Goal: Entertainment & Leisure: Consume media (video, audio)

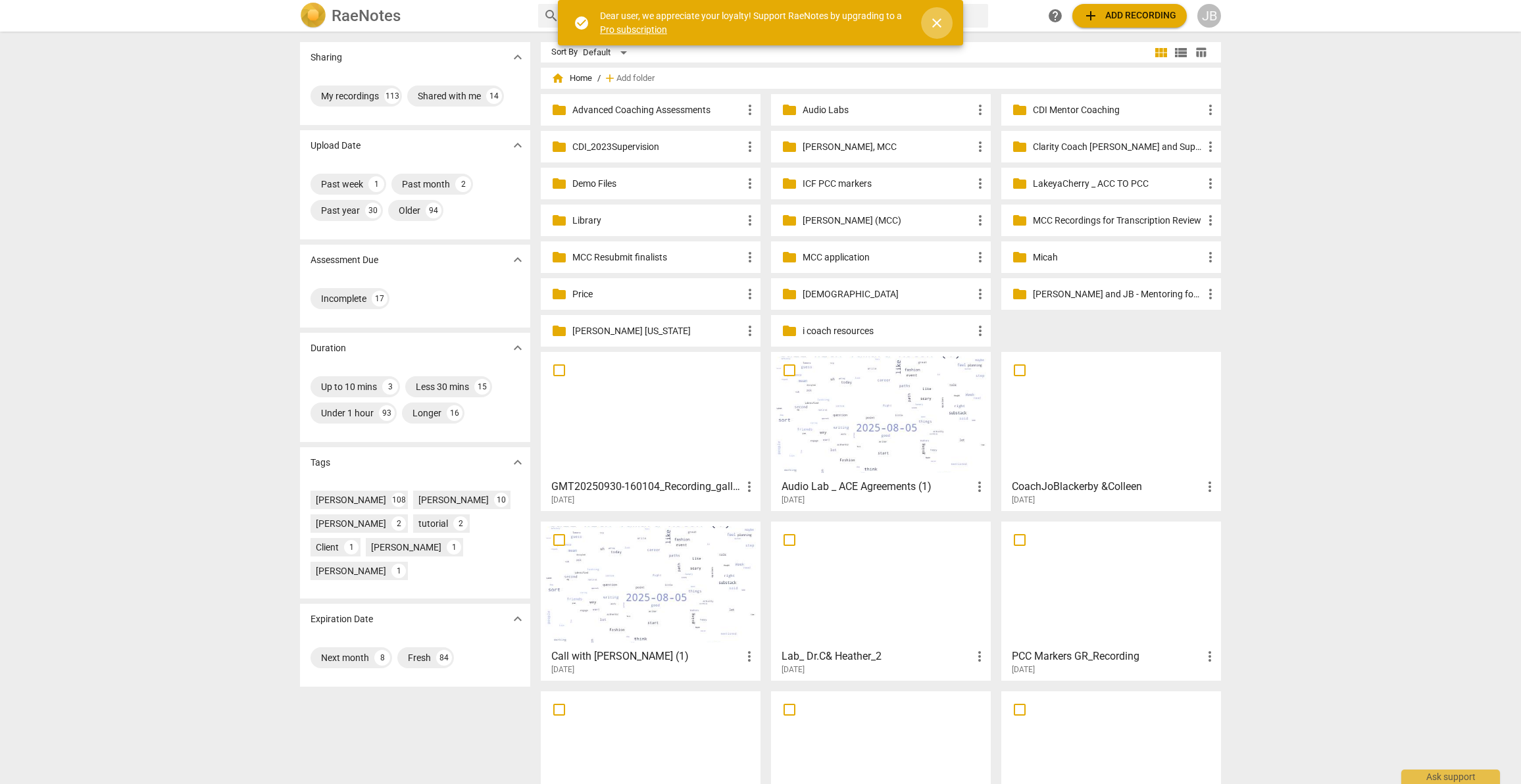
click at [929, 21] on span "close" at bounding box center [937, 23] width 16 height 16
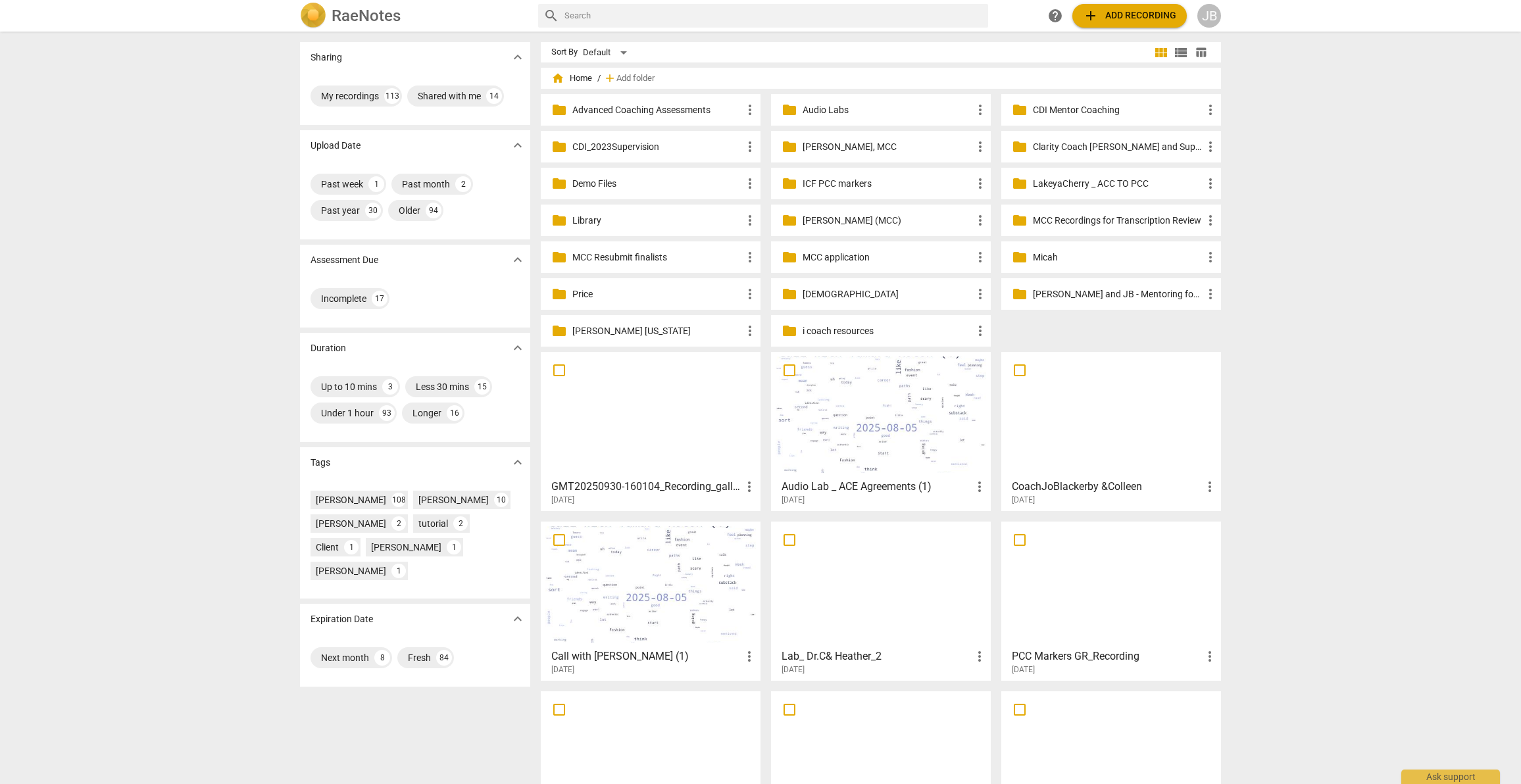
click at [656, 407] on div at bounding box center [651, 414] width 210 height 116
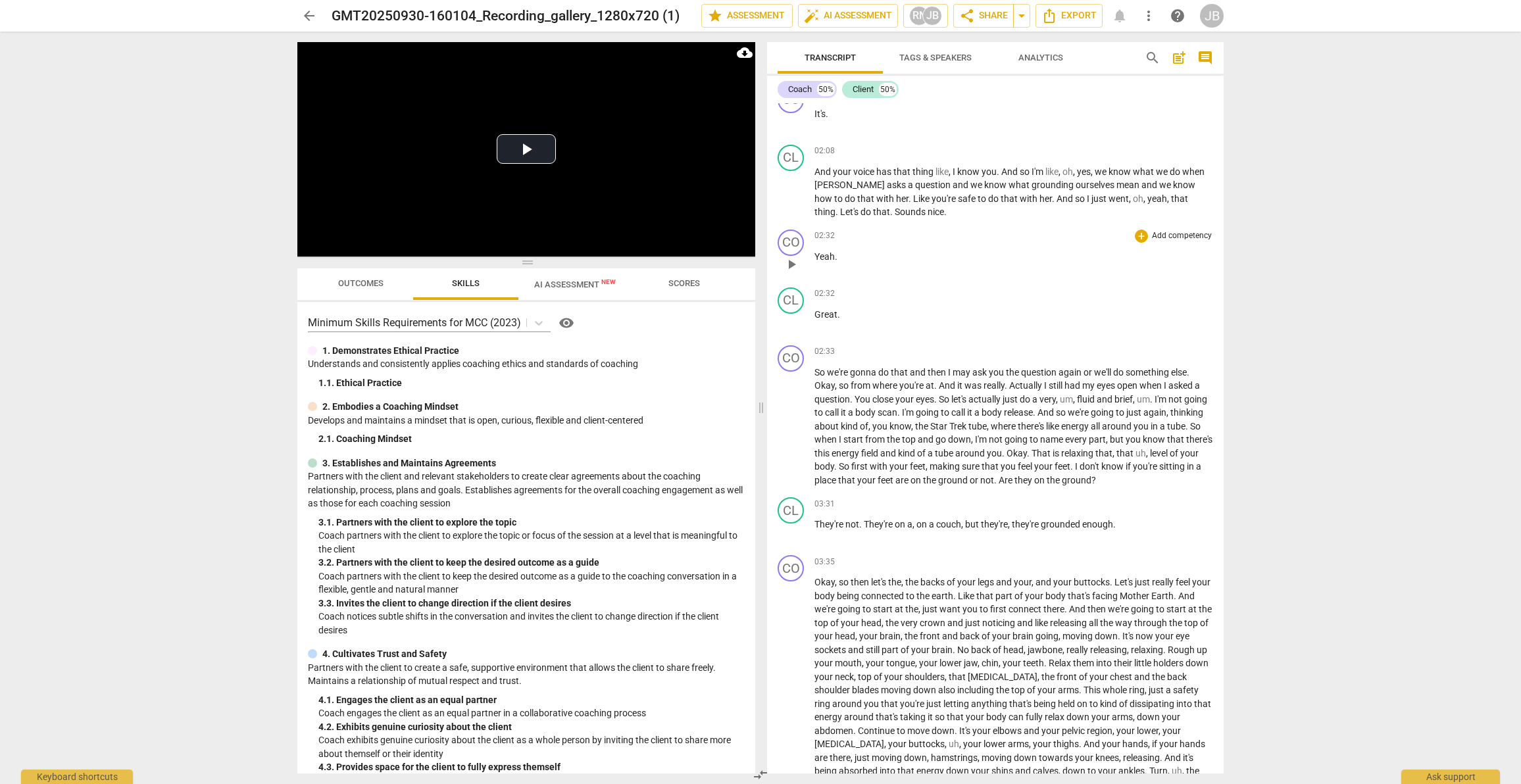
scroll to position [1721, 0]
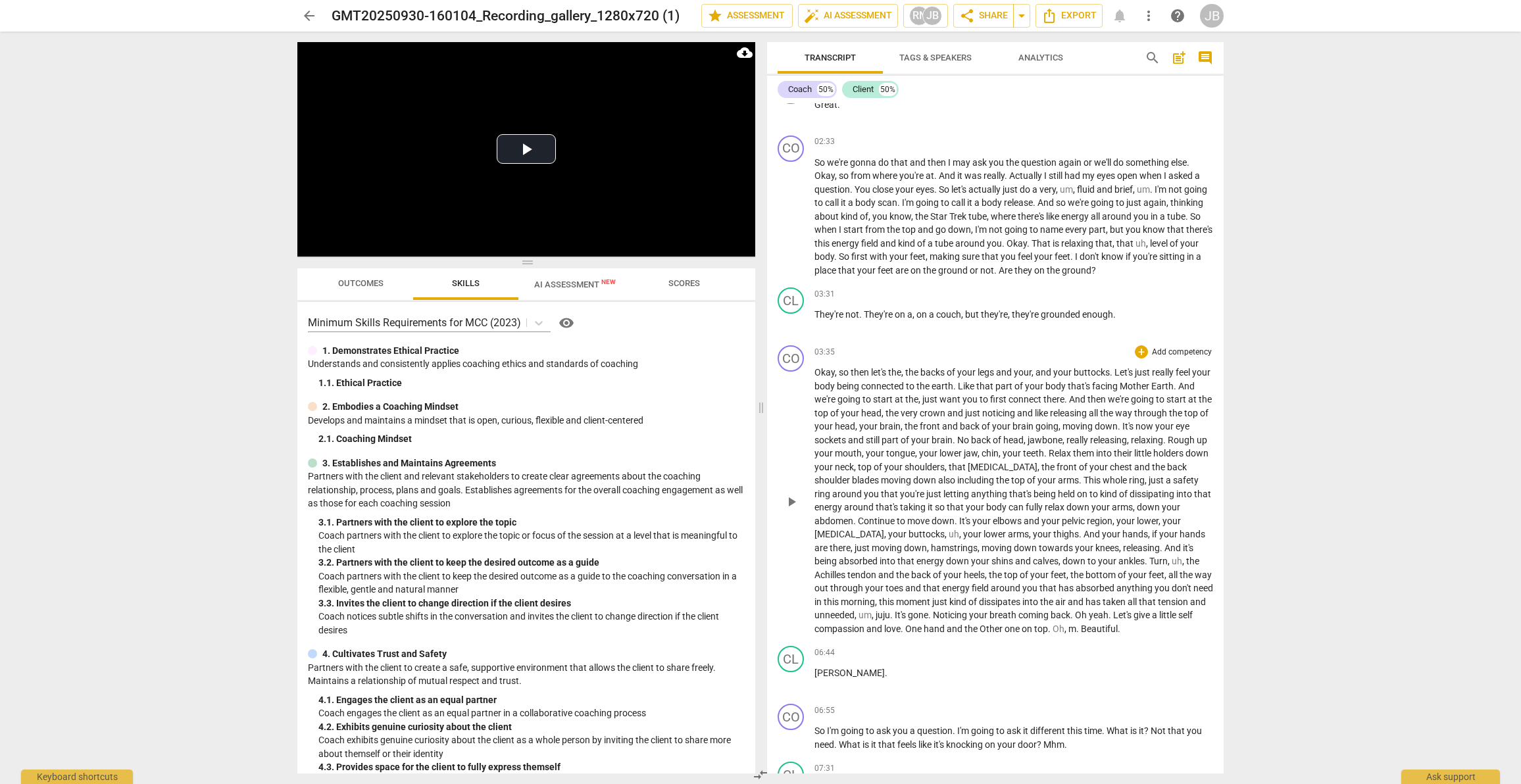
click at [792, 500] on span "play_arrow" at bounding box center [791, 502] width 16 height 16
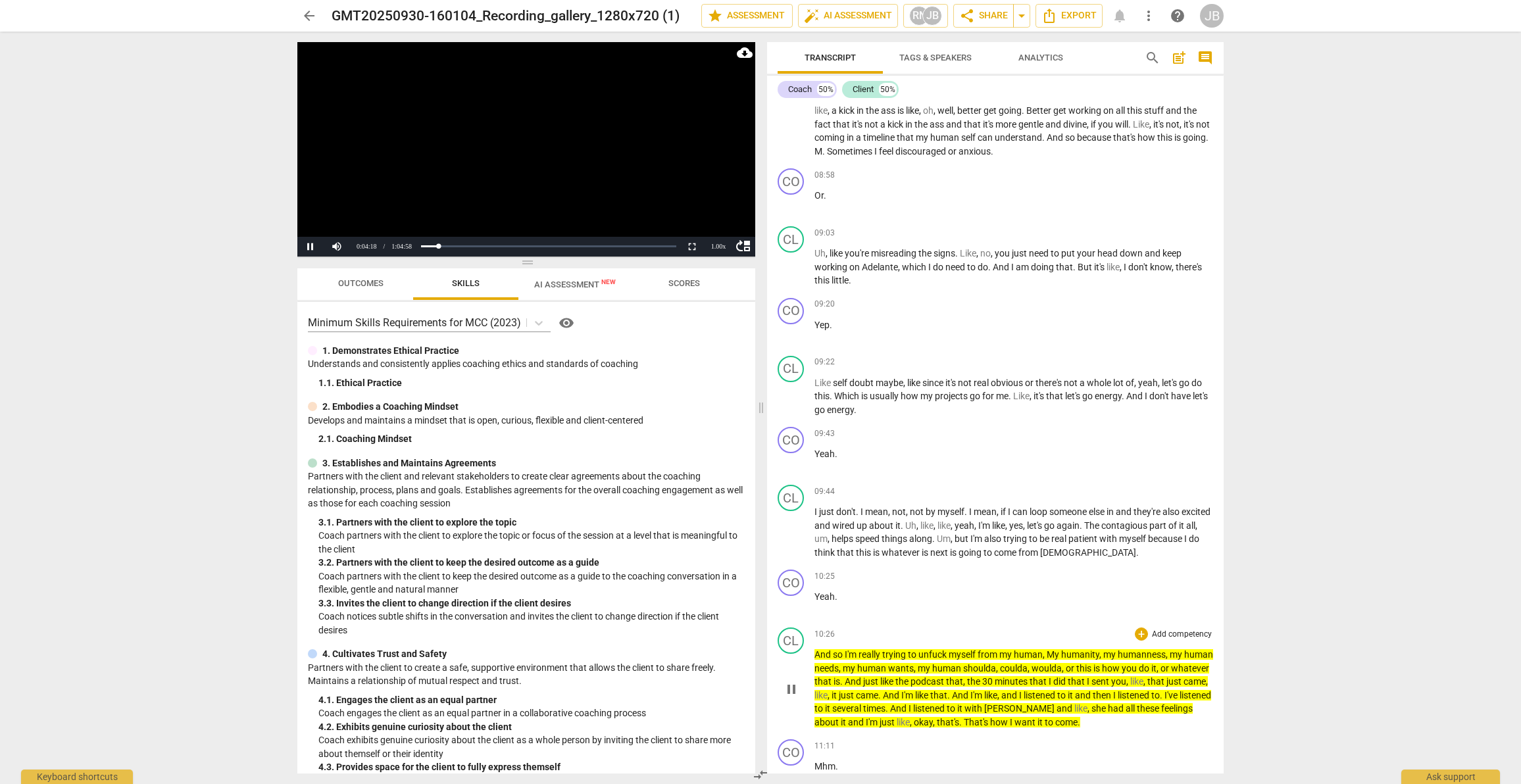
scroll to position [2655, 0]
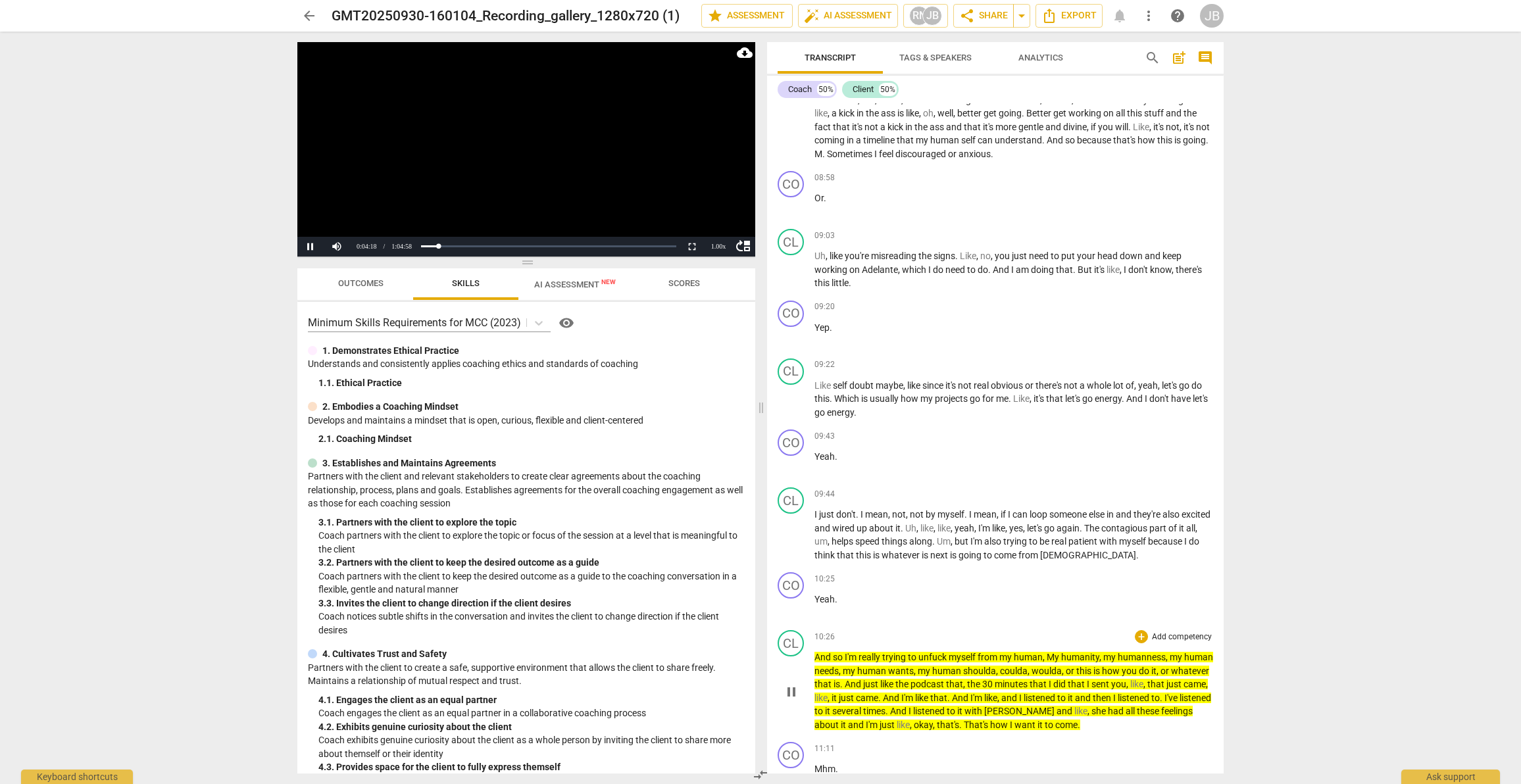
click at [788, 686] on span "pause" at bounding box center [791, 692] width 16 height 16
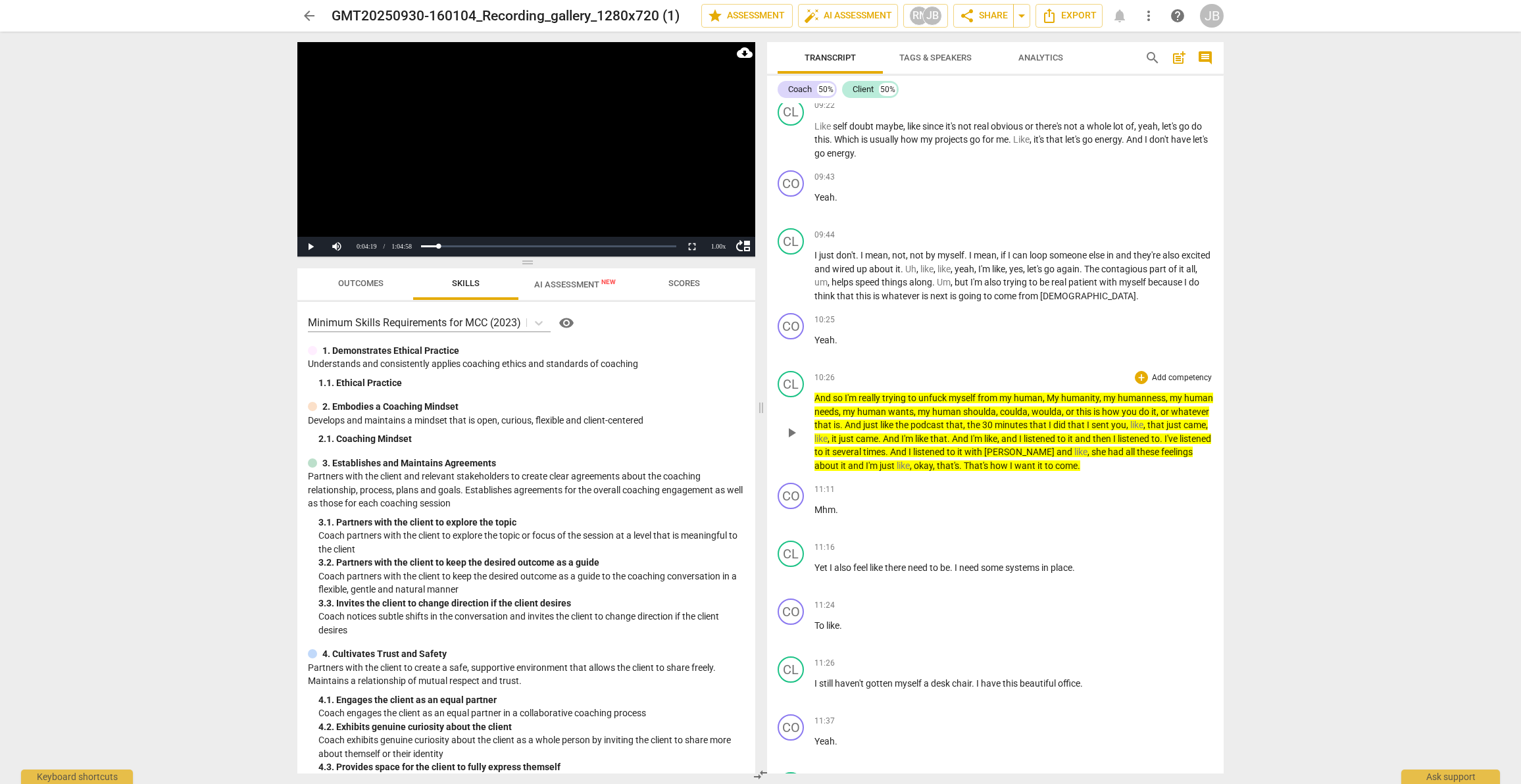
click at [791, 427] on span "play_arrow" at bounding box center [791, 432] width 16 height 16
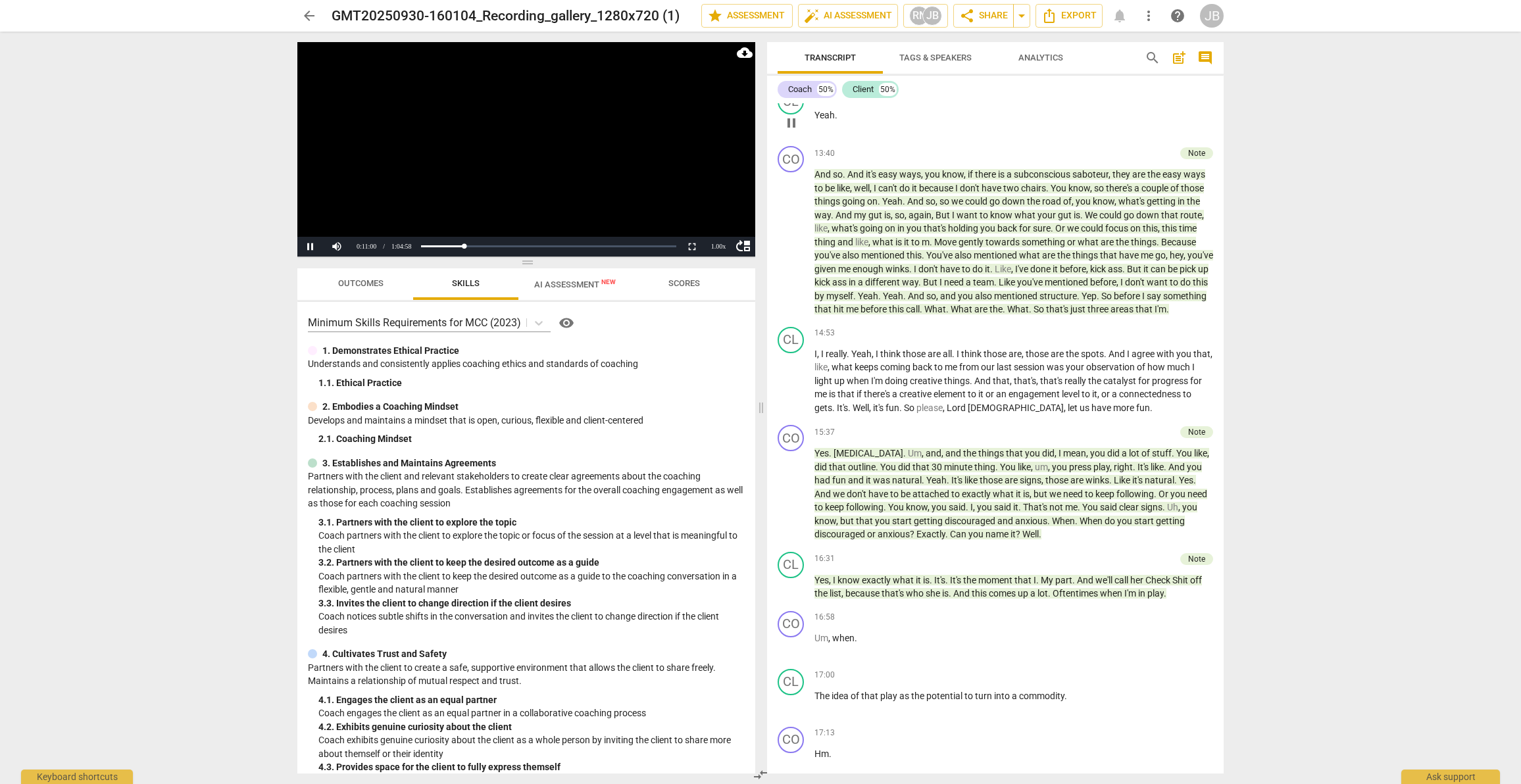
scroll to position [4018, 0]
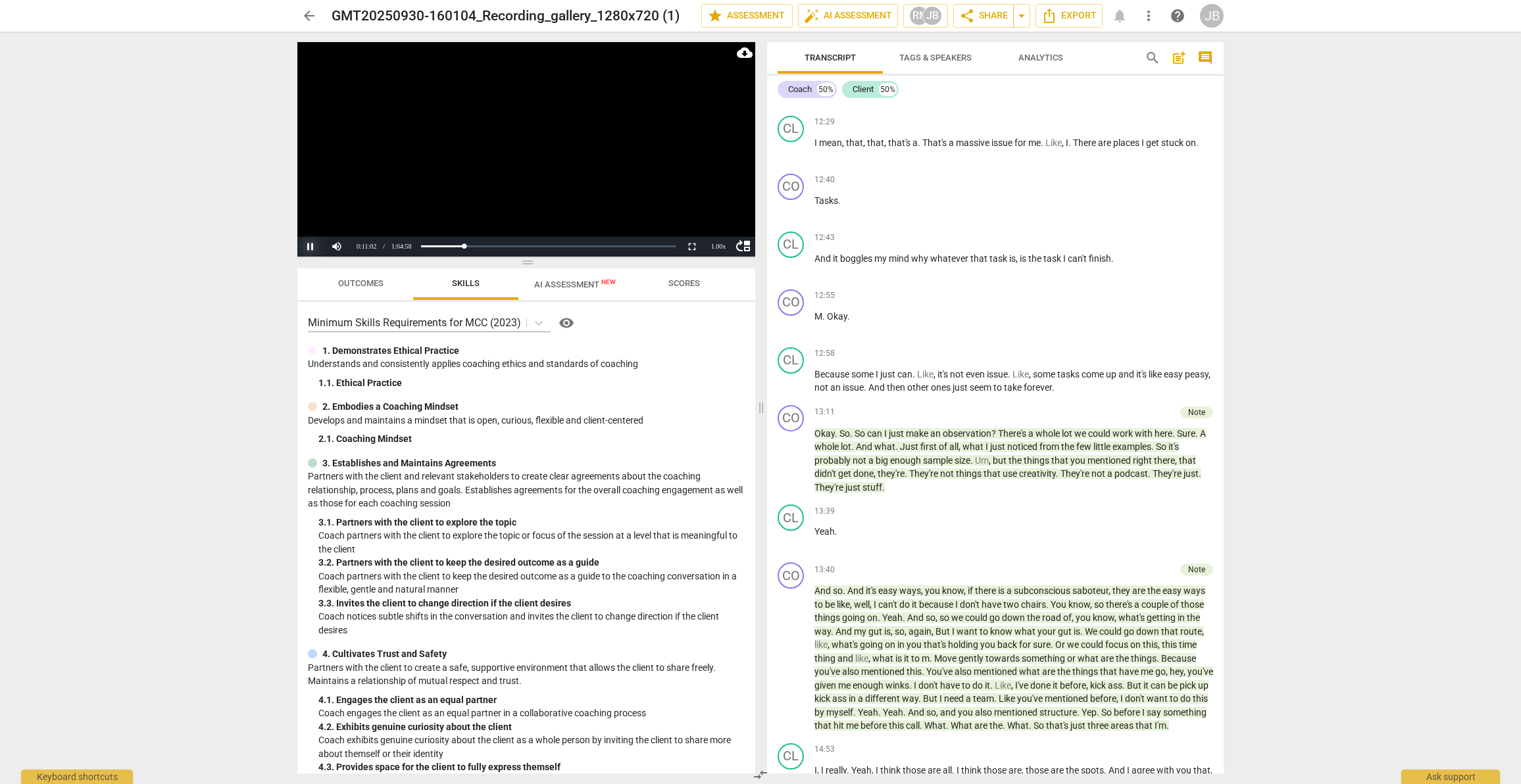
click at [305, 249] on button "Pause" at bounding box center [311, 247] width 26 height 20
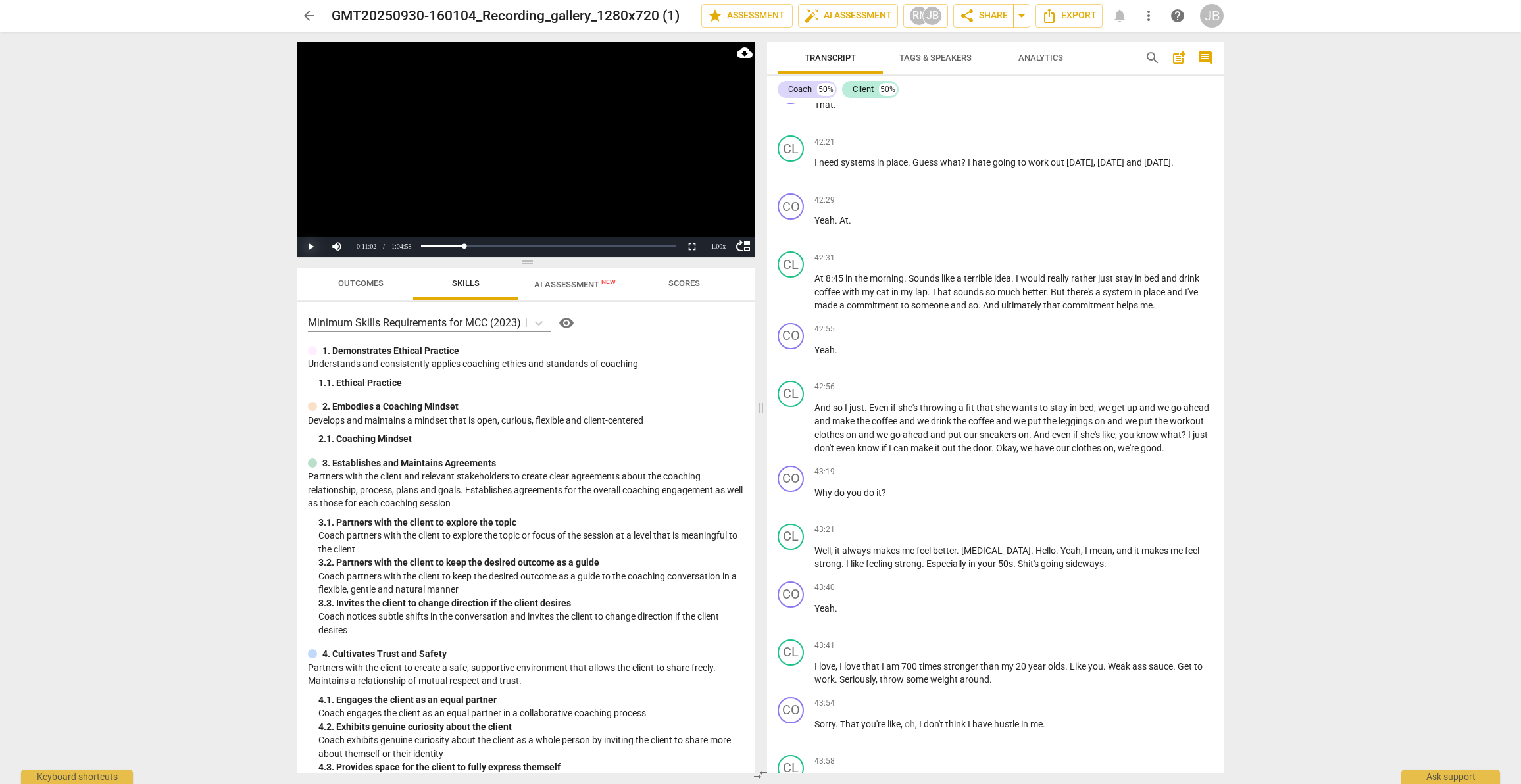
scroll to position [14375, 0]
click at [796, 570] on span "play_arrow" at bounding box center [791, 562] width 16 height 16
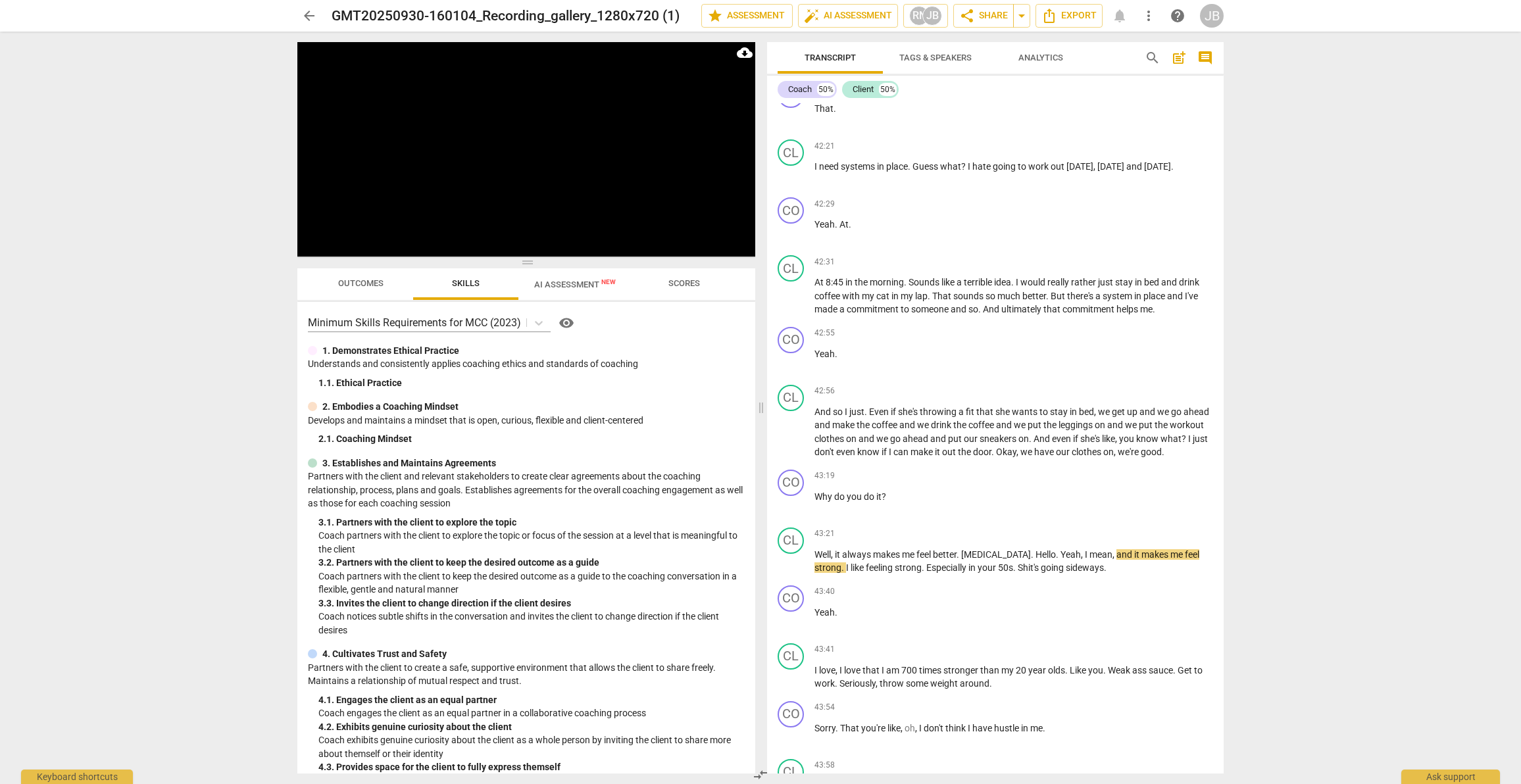
click at [1519, 783] on div "arrow_back GMT20250930-160104_Recording_gallery_1280x720 (1) edit star Assessme…" at bounding box center [760, 392] width 1521 height 784
drag, startPoint x: 1459, startPoint y: 703, endPoint x: 1367, endPoint y: 592, distance: 144.2
click at [1367, 592] on div "arrow_back GMT20250930-160104_Recording_gallery_1280x720 (1) edit star Assessme…" at bounding box center [760, 392] width 1521 height 784
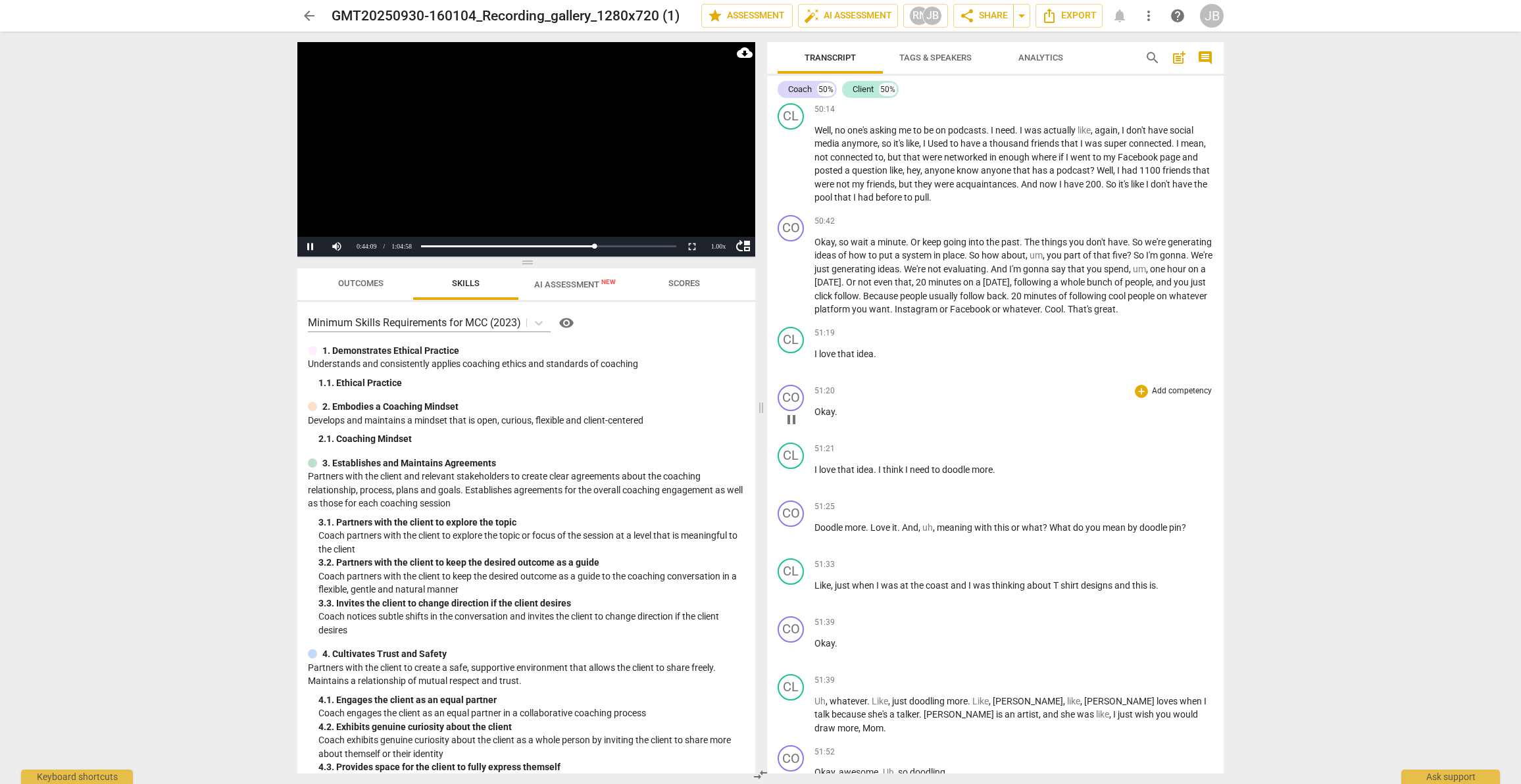
scroll to position [17870, 0]
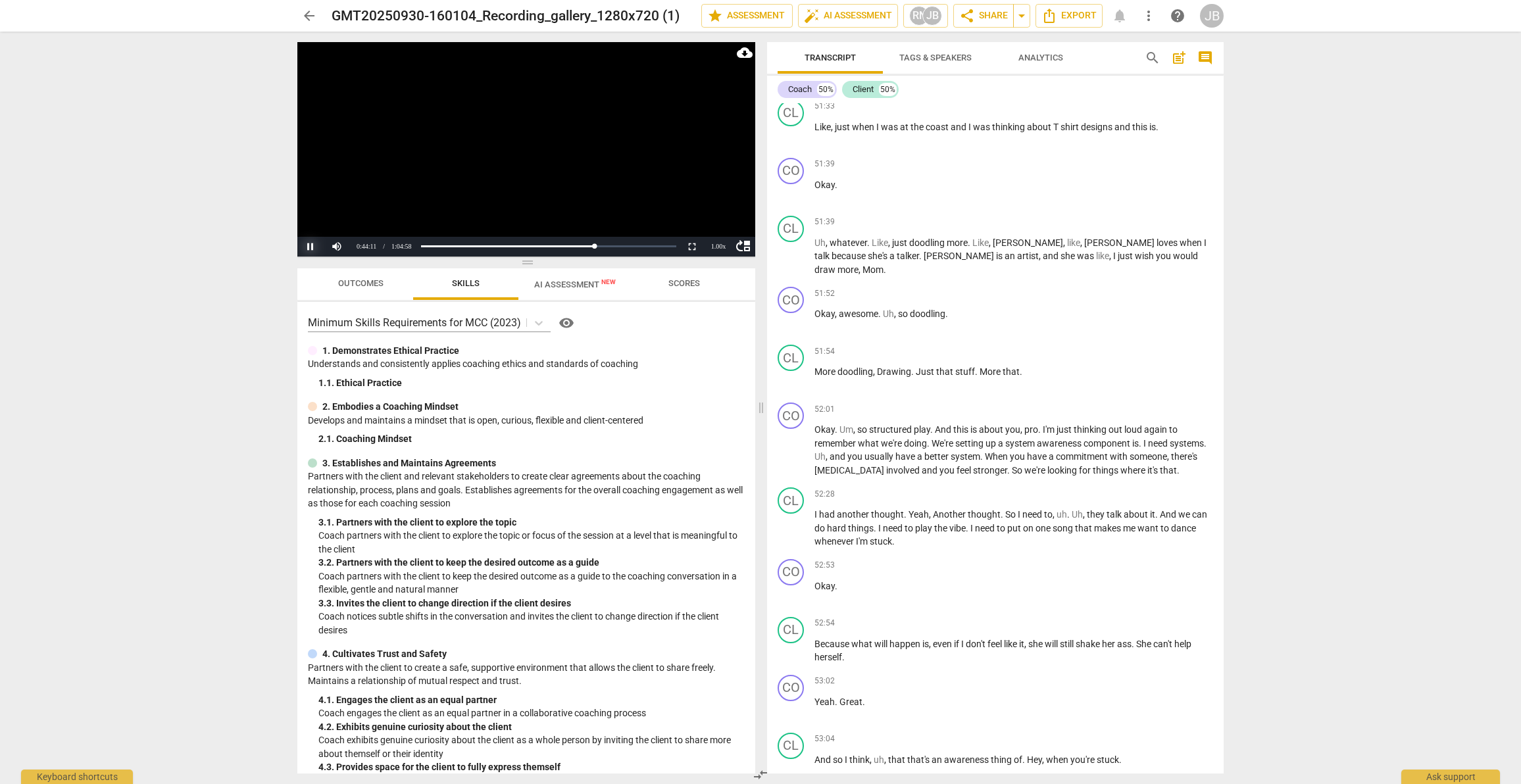
click at [315, 247] on button "Pause" at bounding box center [311, 247] width 26 height 20
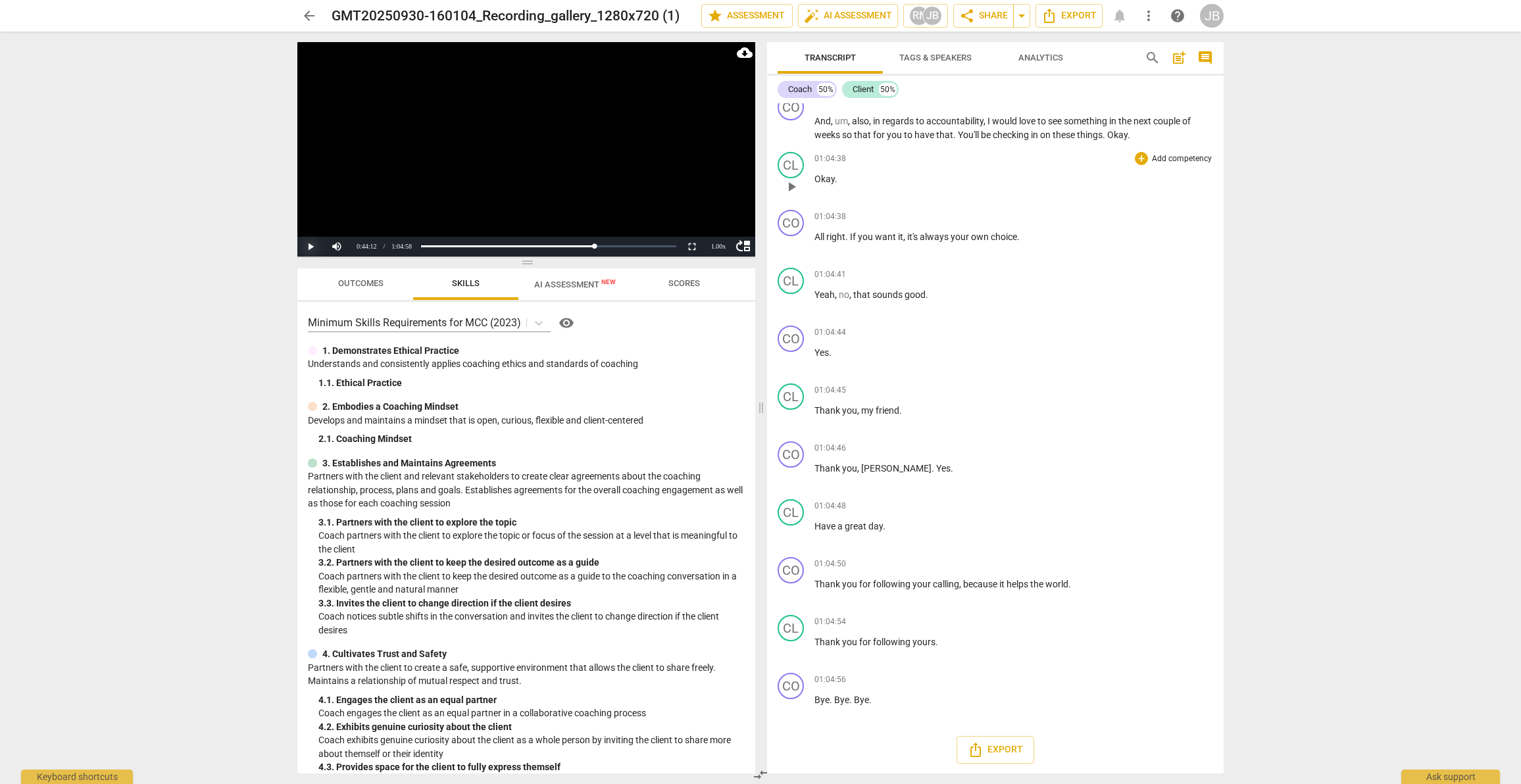
scroll to position [23161, 0]
